Goal: Obtain resource: Download file/media

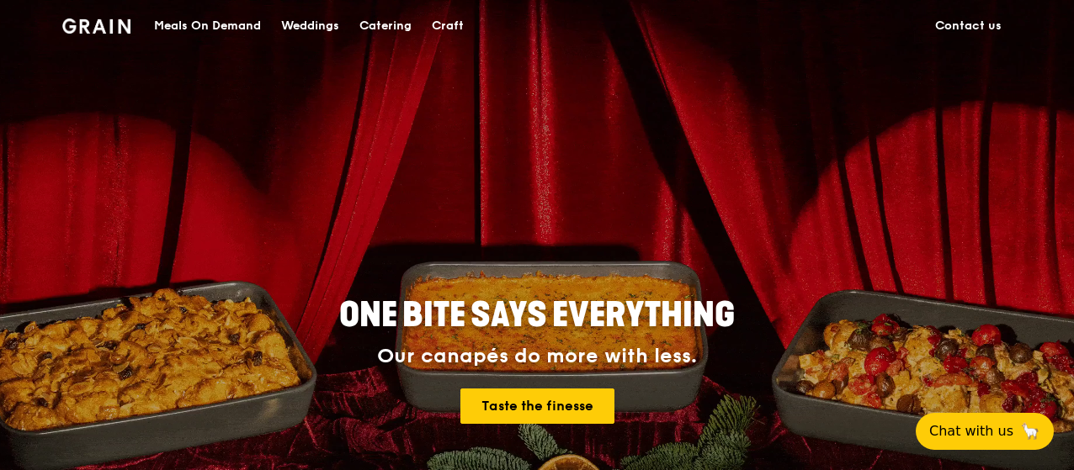
click at [394, 23] on div "Catering" at bounding box center [385, 26] width 52 height 50
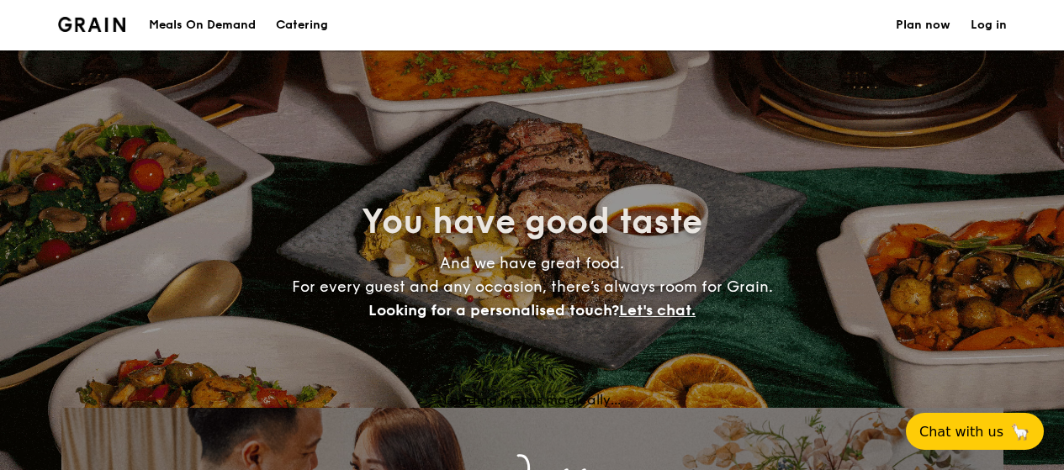
select select
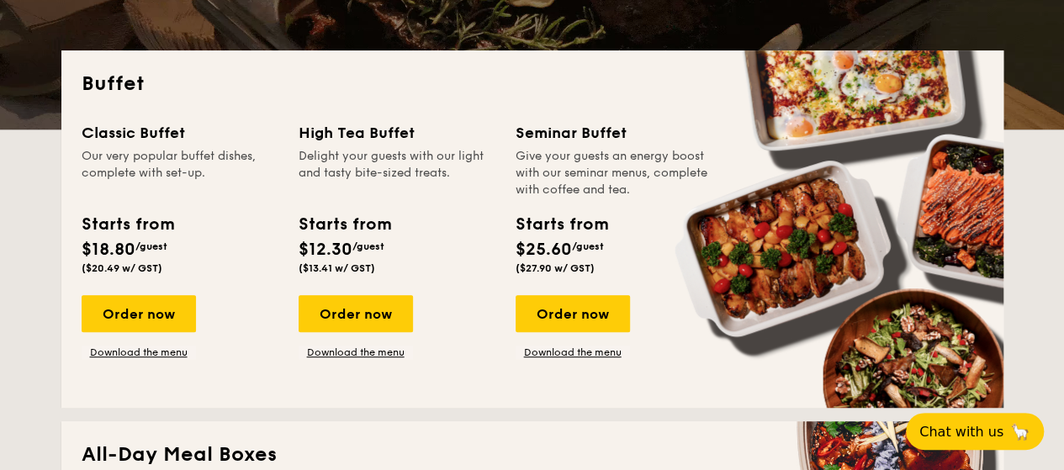
scroll to position [337, 0]
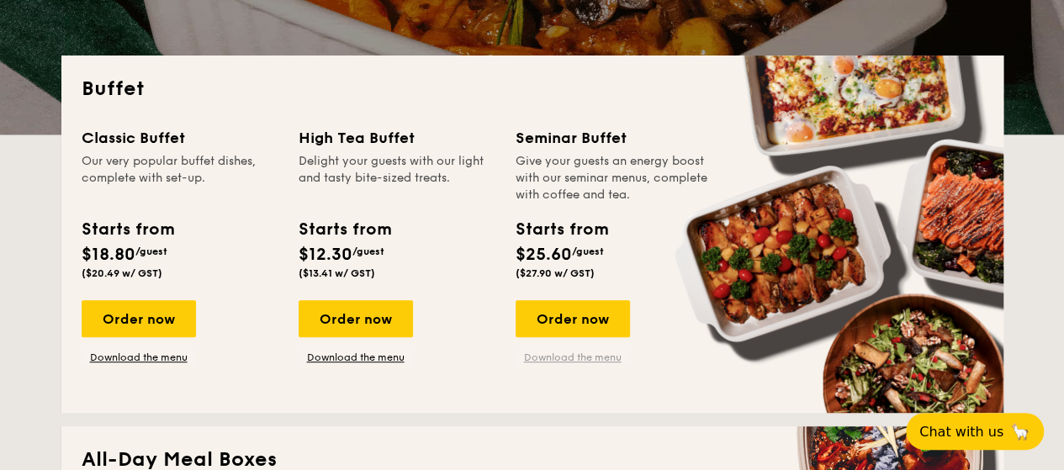
click at [552, 358] on link "Download the menu" at bounding box center [573, 357] width 114 height 13
click at [353, 354] on link "Download the menu" at bounding box center [356, 357] width 114 height 13
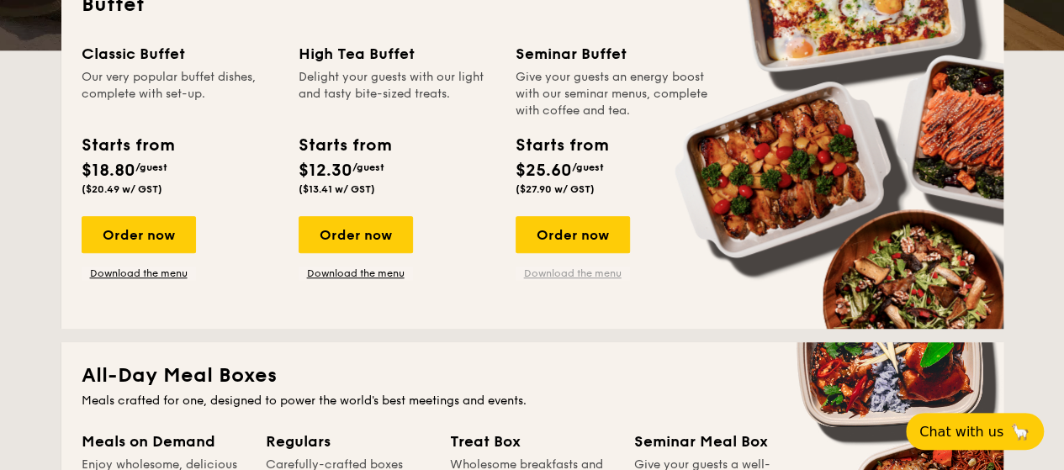
click at [548, 276] on link "Download the menu" at bounding box center [573, 273] width 114 height 13
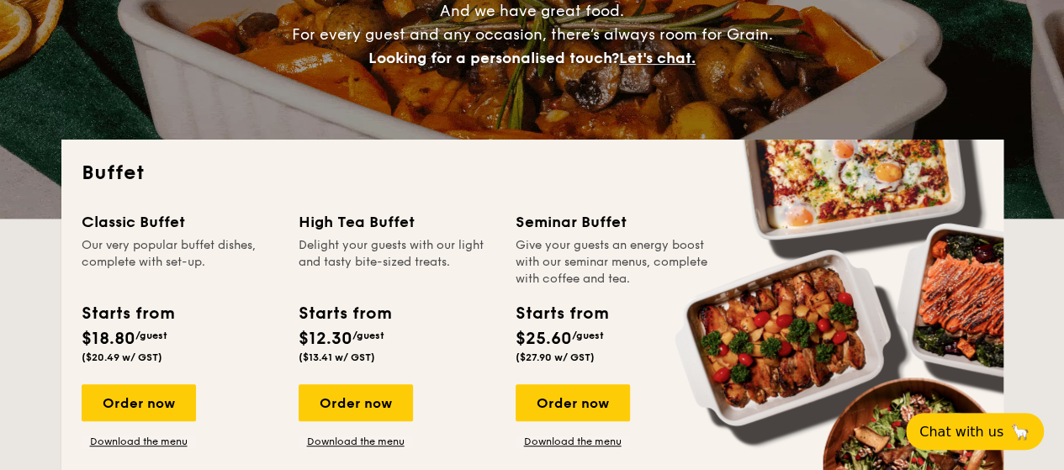
scroll to position [168, 0]
